Goal: Information Seeking & Learning: Find specific fact

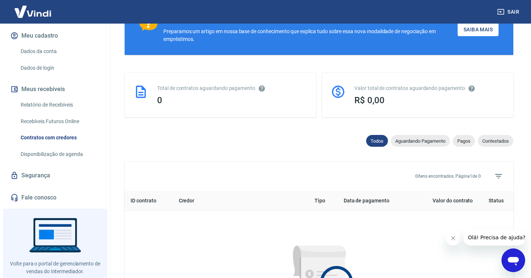
scroll to position [145, 0]
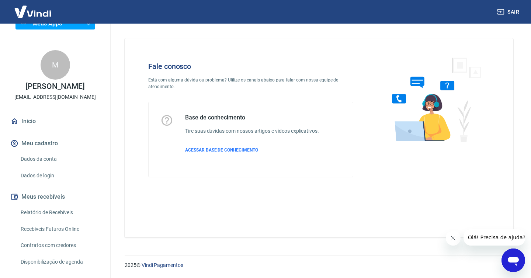
scroll to position [30, 0]
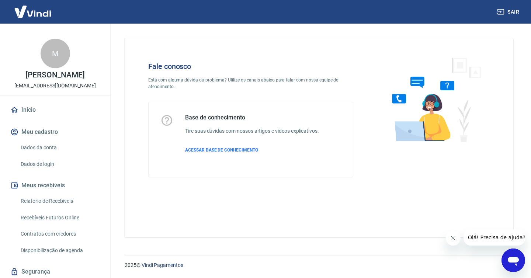
click at [54, 150] on link "Dados da conta" at bounding box center [60, 147] width 84 height 15
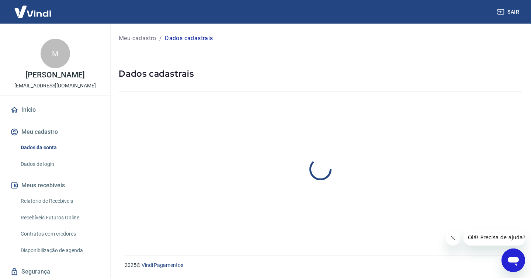
select select "SP"
select select "business"
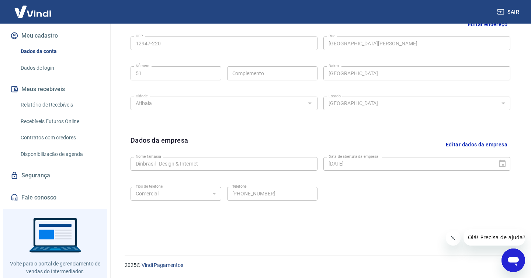
scroll to position [134, 0]
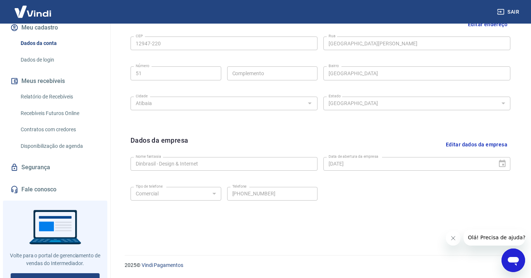
click at [56, 135] on link "Contratos com credores" at bounding box center [60, 129] width 84 height 15
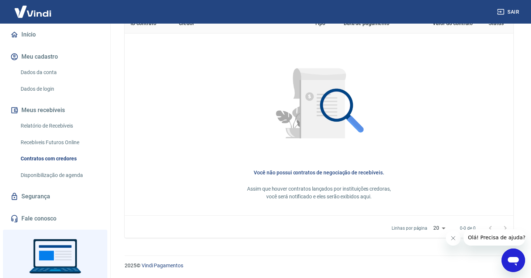
scroll to position [78, 0]
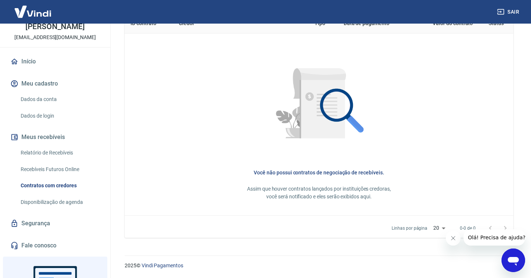
click at [55, 91] on button "Meu cadastro" at bounding box center [55, 84] width 93 height 16
click at [61, 110] on link "Dados de login" at bounding box center [60, 115] width 84 height 15
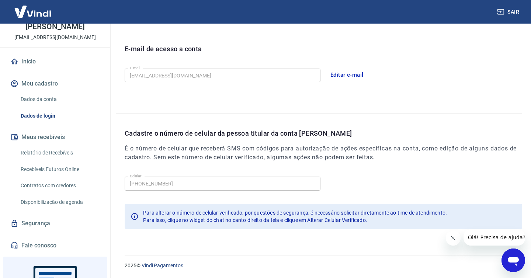
click at [56, 103] on link "Dados da conta" at bounding box center [60, 99] width 84 height 15
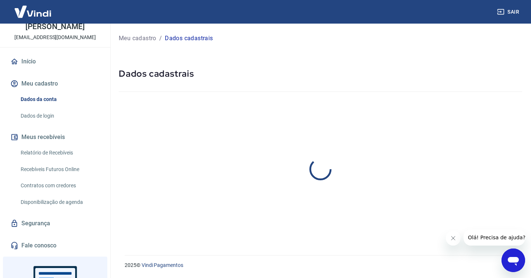
select select "SP"
select select "business"
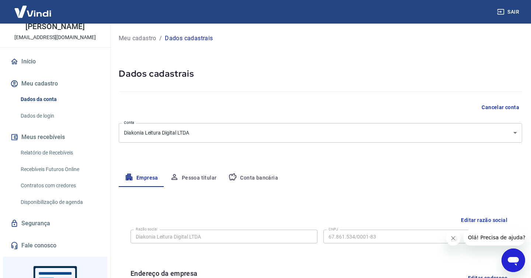
click at [59, 116] on link "Dados de login" at bounding box center [60, 115] width 84 height 15
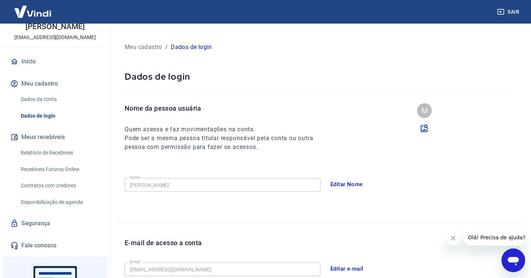
scroll to position [194, 0]
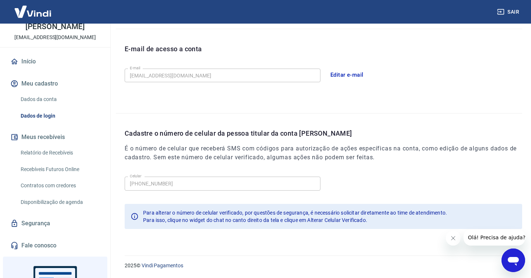
click at [518, 260] on icon "Abrir janela de mensagens" at bounding box center [513, 261] width 11 height 9
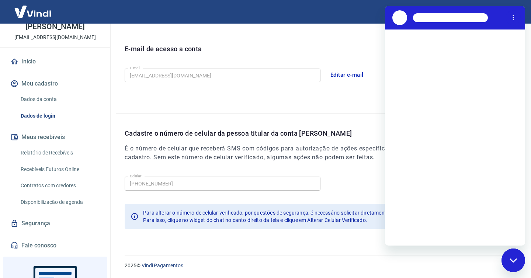
scroll to position [0, 0]
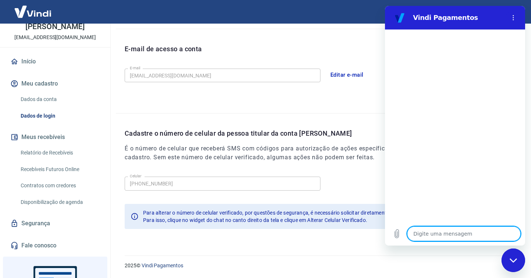
type textarea "o"
type textarea "x"
type textarea "on"
type textarea "x"
type textarea "ond"
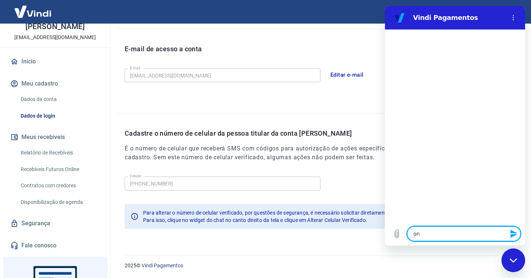
type textarea "x"
type textarea "onde"
type textarea "x"
type textarea "onde"
type textarea "x"
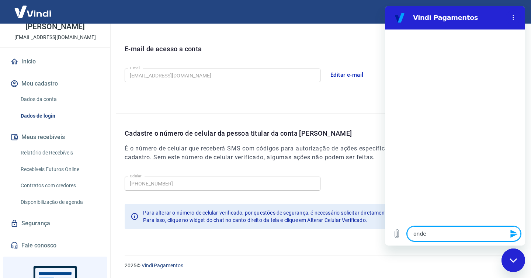
type textarea "onde v"
type textarea "x"
type textarea "onde ve"
type textarea "x"
type textarea "onde vej"
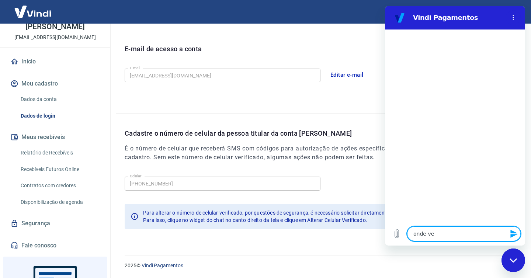
type textarea "x"
type textarea "onde vejo"
type textarea "x"
type textarea "onde vejo"
type textarea "x"
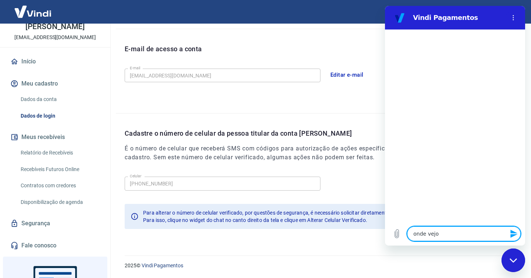
type textarea "onde vejo m"
type textarea "x"
type textarea "onde vejo mi"
type textarea "x"
type textarea "onde vejo min"
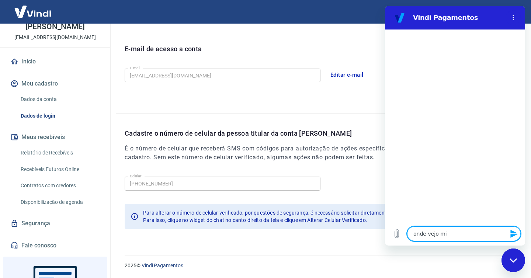
type textarea "x"
type textarea "onde vejo minh"
type textarea "x"
type textarea "onde vejo minha"
type textarea "x"
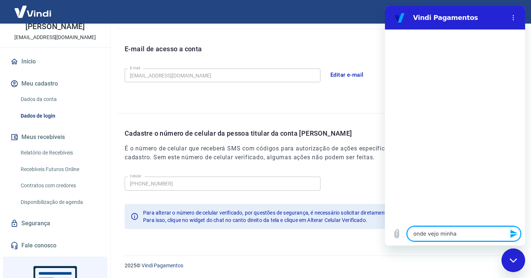
type textarea "onde vejo minhas"
type textarea "x"
type textarea "onde vejo minhas"
type textarea "x"
type textarea "onde vejo minhas t"
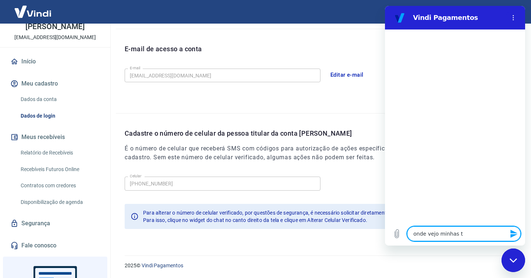
type textarea "x"
type textarea "onde vejo minhas ta"
type textarea "x"
type textarea "onde vejo minhas tax"
type textarea "x"
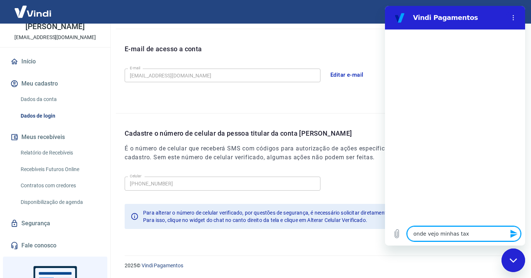
type textarea "onde vejo minhas taxa"
type textarea "x"
type textarea "onde vejo minhas taxas"
type textarea "x"
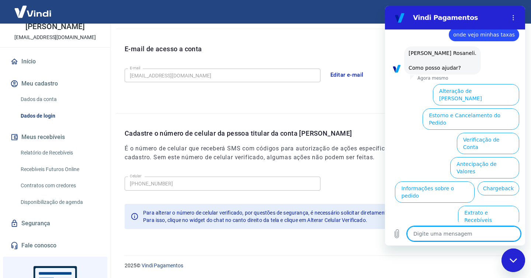
scroll to position [30, 0]
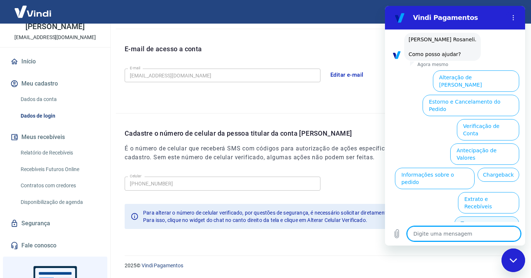
click at [487, 217] on button "Taxas e Parcelamento" at bounding box center [487, 227] width 65 height 21
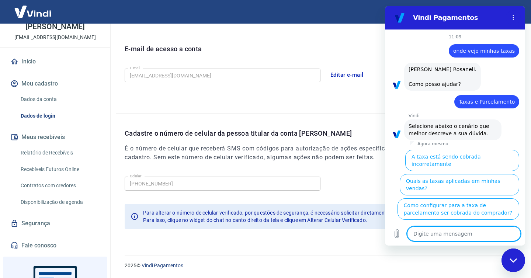
scroll to position [26, 0]
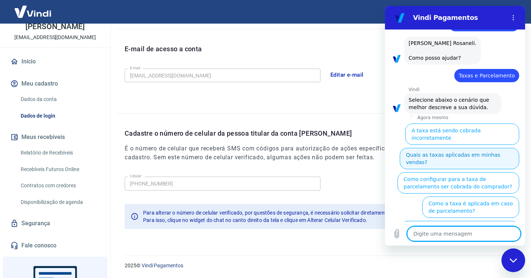
click at [435, 150] on button "Quais as taxas aplicadas em minhas vendas?" at bounding box center [460, 158] width 120 height 21
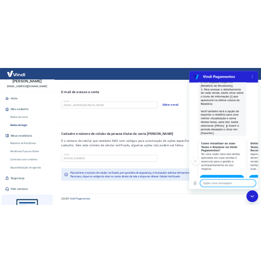
scroll to position [0, 0]
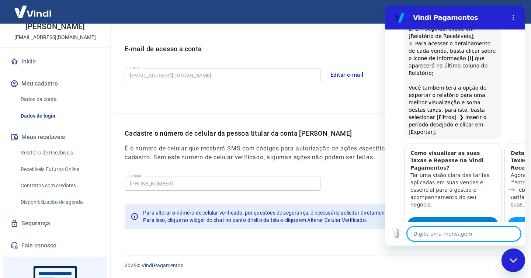
click at [447, 220] on span "Exibir artigo" at bounding box center [452, 224] width 31 height 9
type textarea "x"
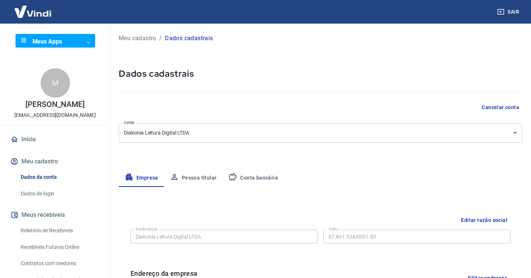
select select "SP"
select select "business"
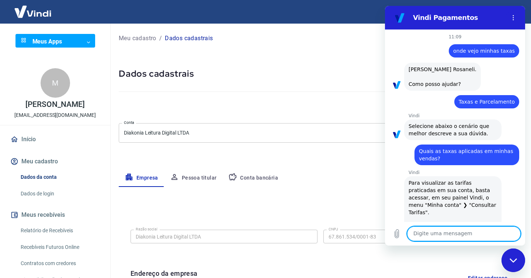
scroll to position [378, 0]
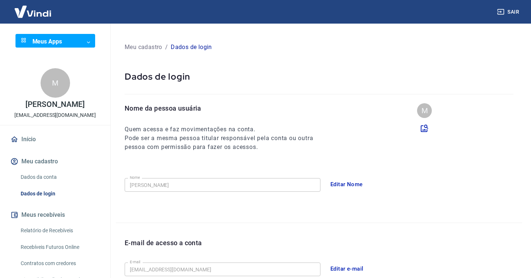
scroll to position [194, 0]
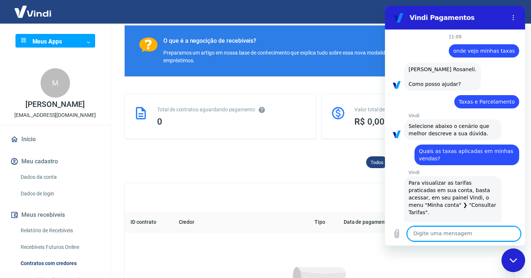
scroll to position [378, 0]
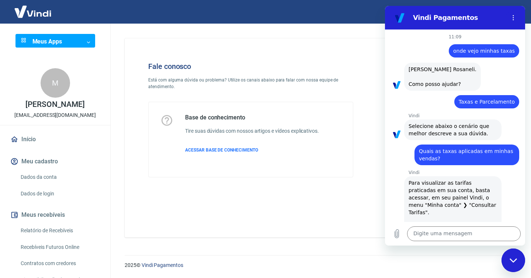
scroll to position [378, 0]
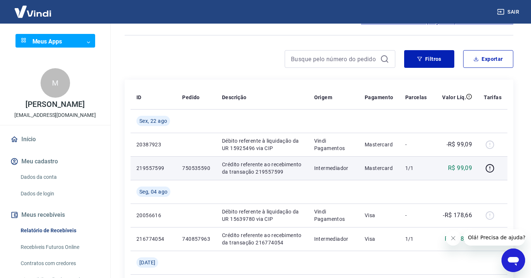
scroll to position [55, 0]
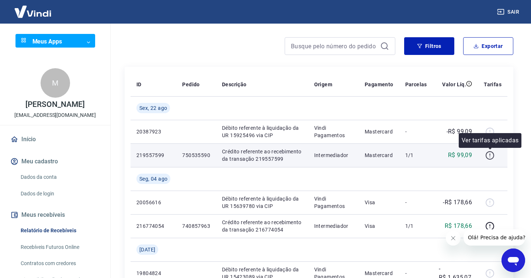
click at [493, 157] on icon "button" at bounding box center [489, 155] width 9 height 9
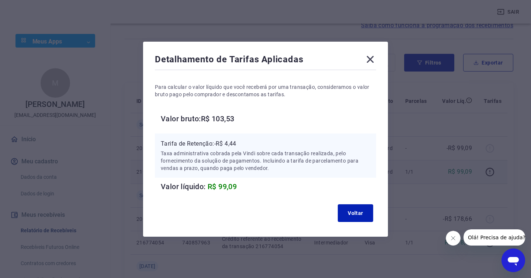
scroll to position [29, 0]
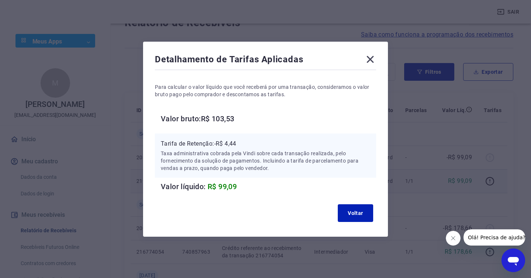
click at [376, 57] on icon at bounding box center [370, 59] width 12 height 12
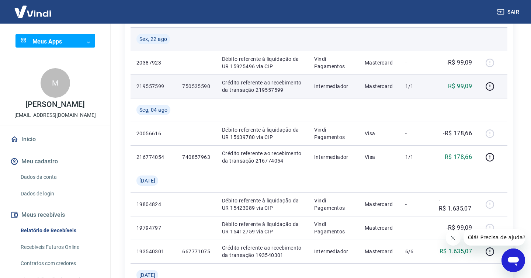
scroll to position [148, 0]
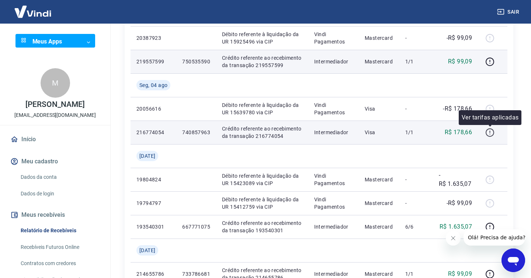
click at [494, 135] on icon "button" at bounding box center [489, 132] width 9 height 9
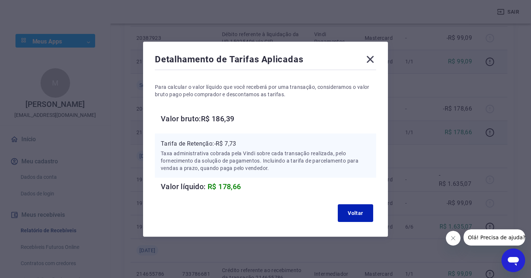
click at [375, 65] on div "Detalhamento de Tarifas Aplicadas" at bounding box center [265, 60] width 221 height 15
click at [364, 59] on div "Detalhamento de Tarifas Aplicadas" at bounding box center [265, 60] width 221 height 15
click at [368, 59] on icon at bounding box center [370, 59] width 12 height 12
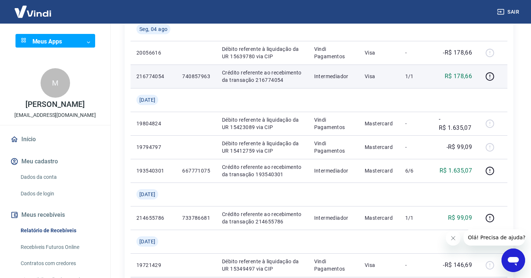
scroll to position [0, 0]
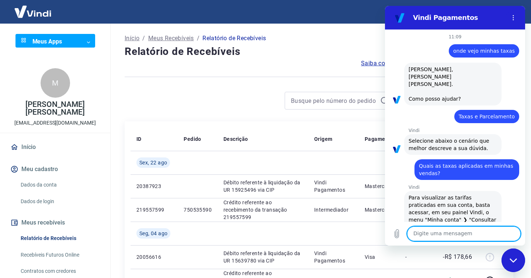
scroll to position [378, 0]
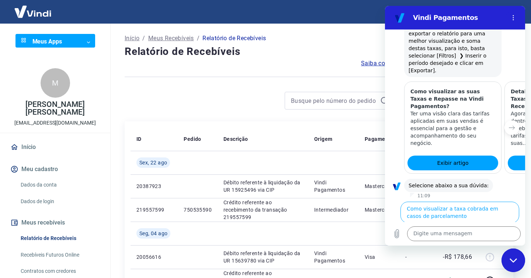
click at [435, 250] on button "Como visualizar o total de taxas cobradas em minhas vendas" at bounding box center [458, 260] width 121 height 21
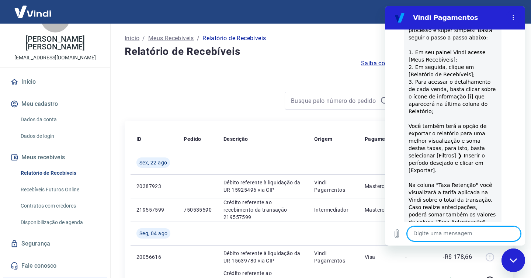
scroll to position [663, 0]
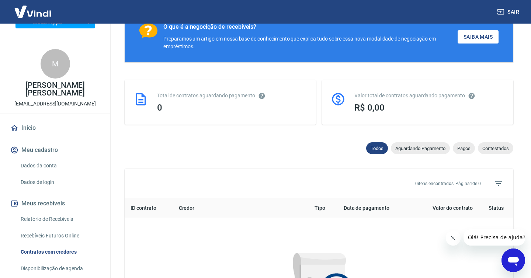
scroll to position [34, 0]
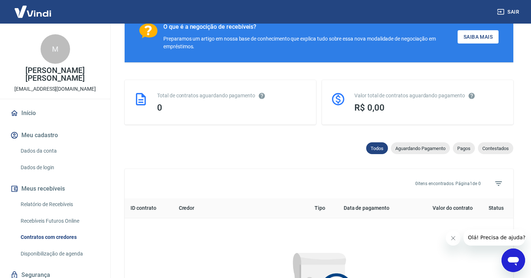
click at [66, 197] on link "Relatório de Recebíveis" at bounding box center [60, 204] width 84 height 15
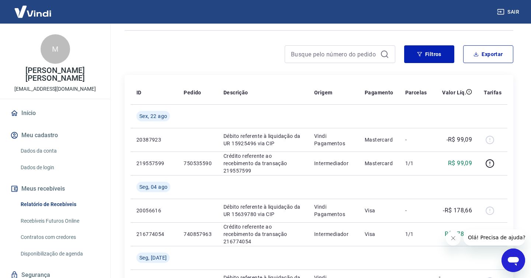
scroll to position [108, 0]
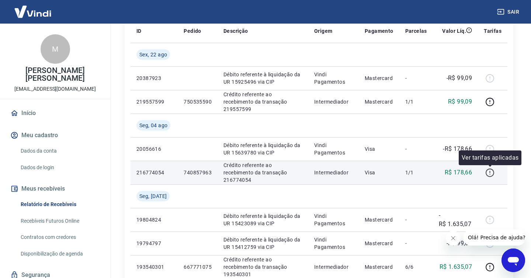
click at [491, 174] on icon "button" at bounding box center [489, 172] width 9 height 9
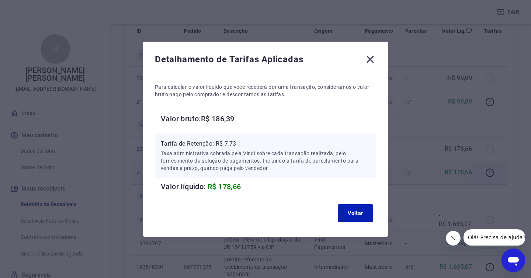
click at [372, 58] on icon at bounding box center [370, 59] width 7 height 7
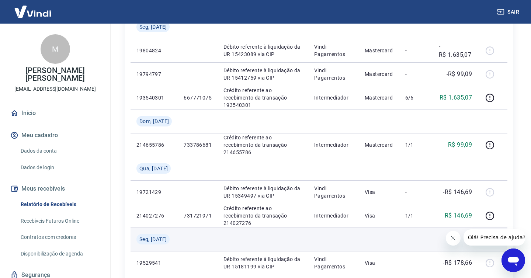
scroll to position [24, 0]
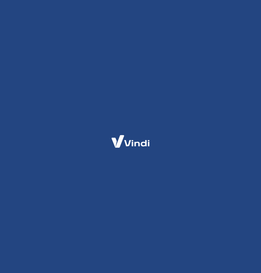
click at [74, 110] on div at bounding box center [130, 136] width 261 height 273
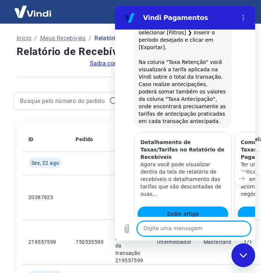
scroll to position [1, 1]
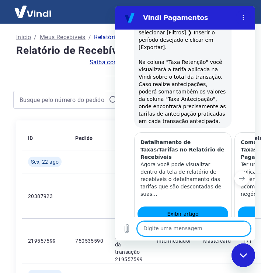
click at [245, 260] on div "Fechar janela de mensagens" at bounding box center [243, 255] width 22 height 22
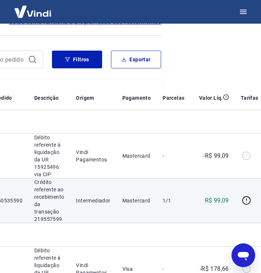
scroll to position [52, 82]
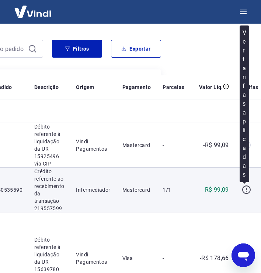
click at [246, 188] on icon "button" at bounding box center [246, 188] width 1 height 2
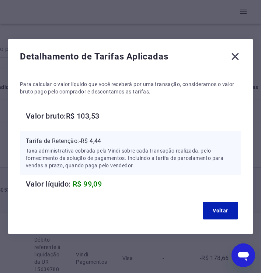
click at [232, 56] on icon at bounding box center [235, 57] width 12 height 12
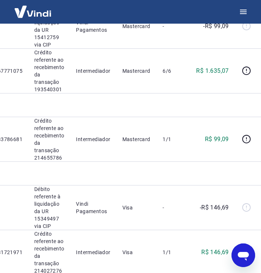
scroll to position [493, 82]
